Goal: Task Accomplishment & Management: Manage account settings

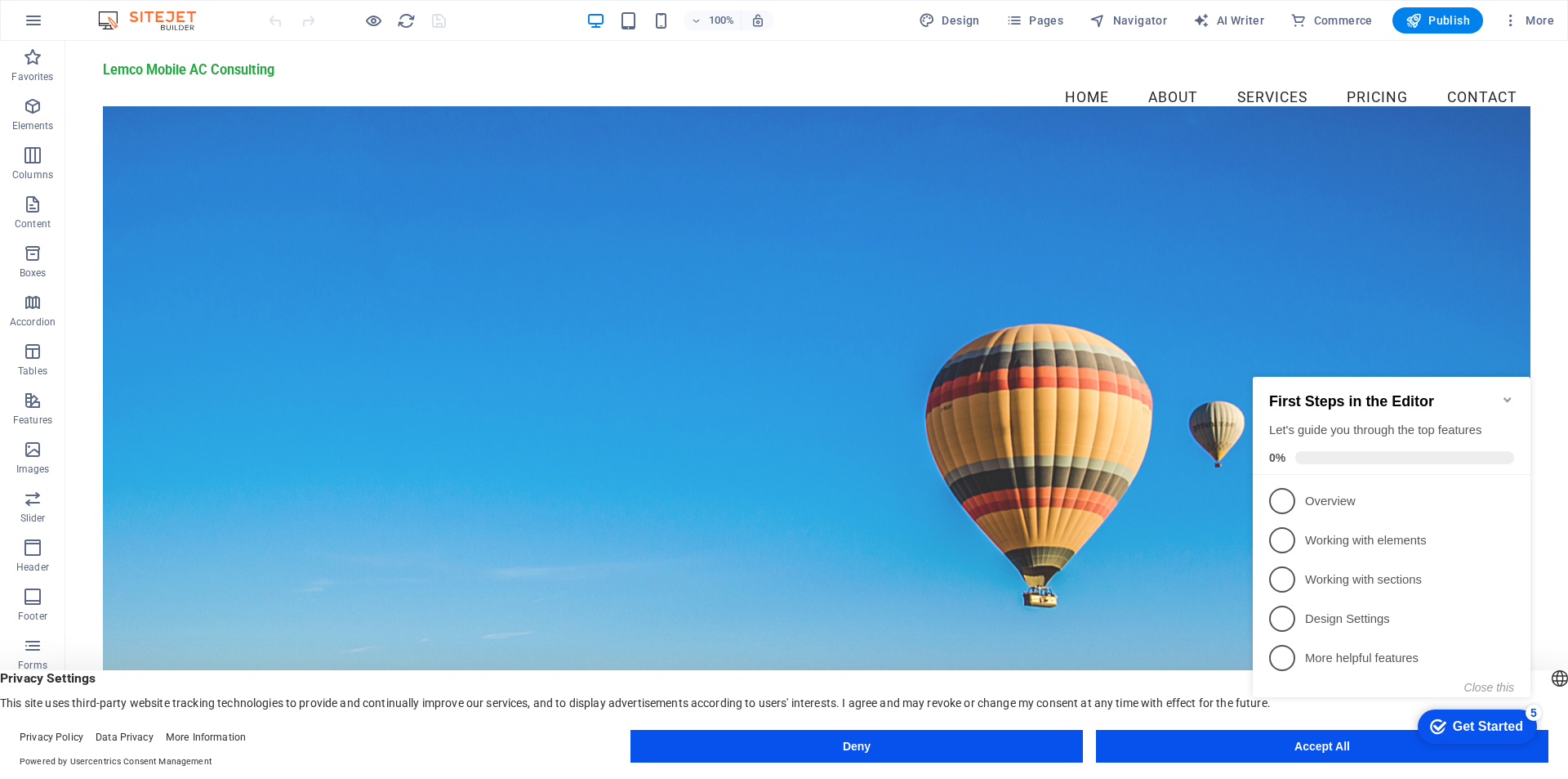
click at [1506, 393] on icon "Minimize checklist" at bounding box center [1507, 399] width 13 height 13
